Goal: Book appointment/travel/reservation

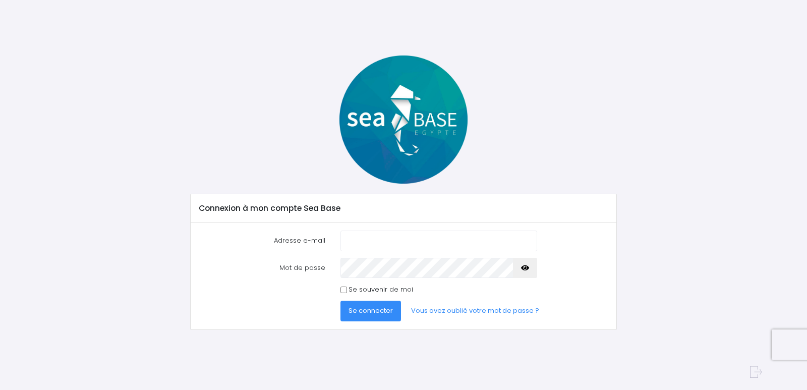
type input "[PERSON_NAME][EMAIL_ADDRESS][DOMAIN_NAME]"
click at [385, 313] on span "Se connecter" at bounding box center [371, 311] width 44 height 10
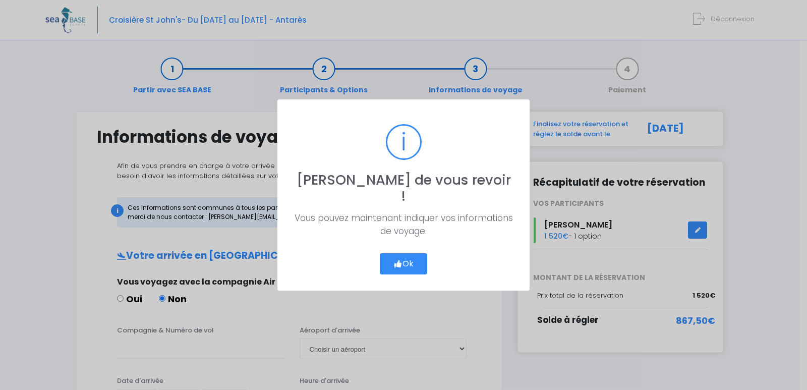
click at [405, 257] on button "Ok" at bounding box center [403, 263] width 47 height 21
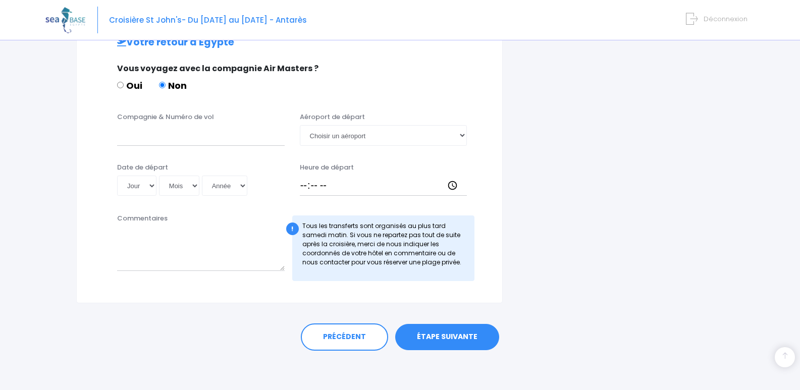
scroll to position [497, 0]
click at [423, 339] on link "ÉTAPE SUIVANTE" at bounding box center [447, 336] width 104 height 26
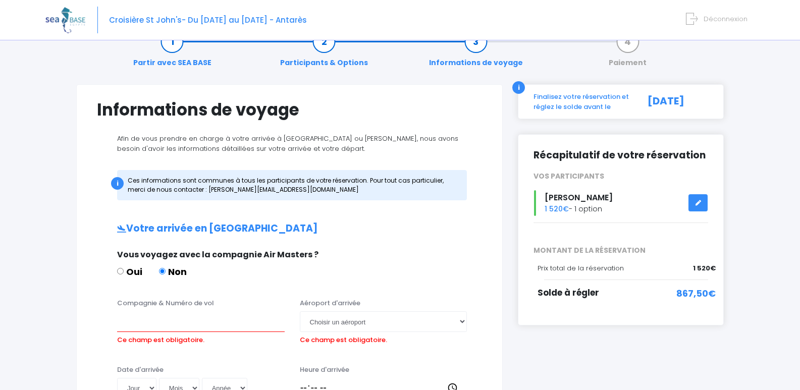
scroll to position [0, 0]
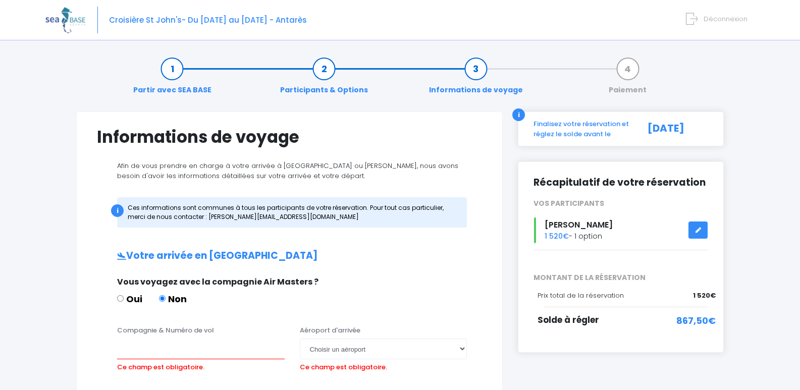
click at [726, 17] on span "Déconnexion" at bounding box center [726, 19] width 44 height 10
